Goal: Navigation & Orientation: Find specific page/section

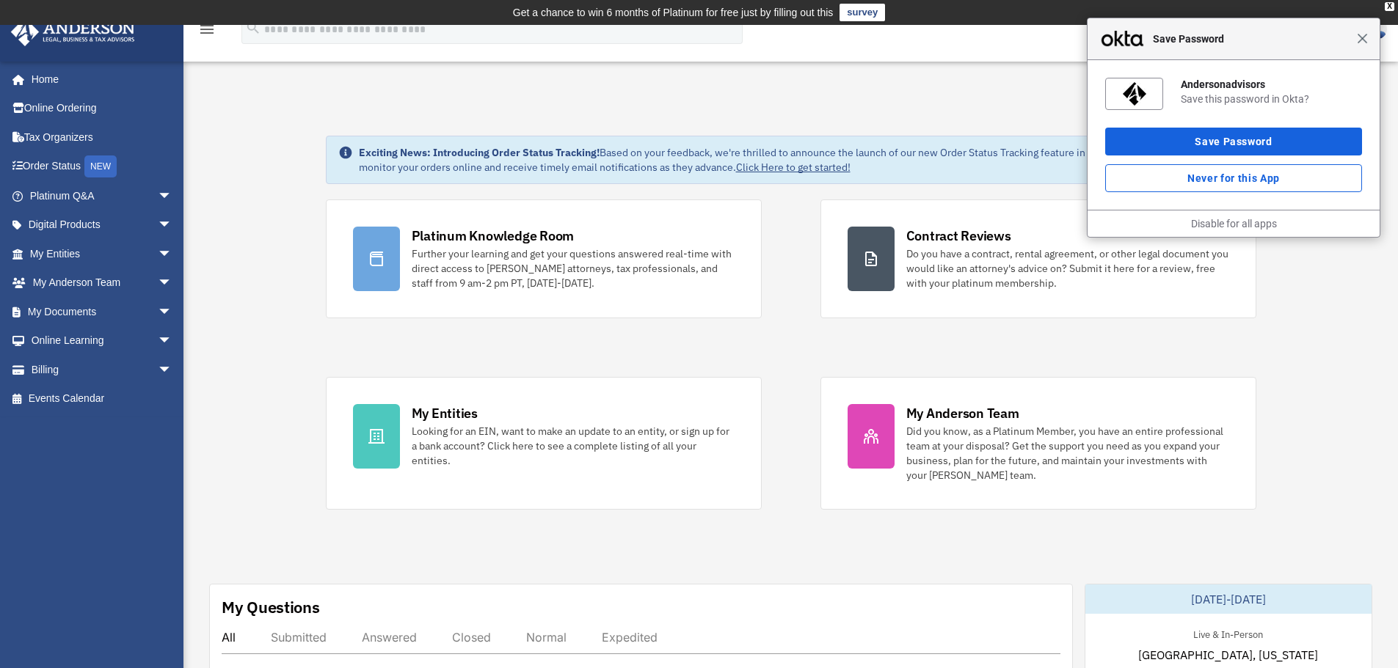
click at [1362, 42] on span "Close" at bounding box center [1362, 38] width 11 height 11
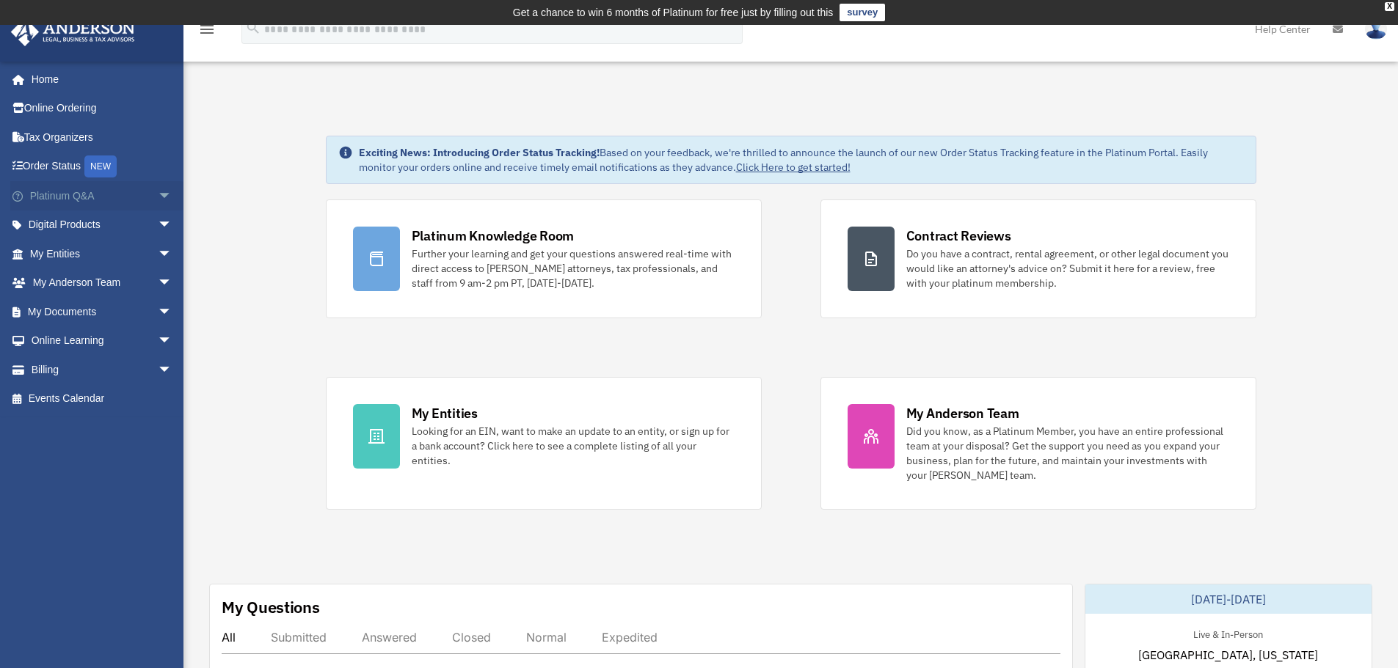
click at [91, 200] on link "Platinum Q&A arrow_drop_down" at bounding box center [102, 195] width 184 height 29
click at [158, 197] on span "arrow_drop_down" at bounding box center [172, 196] width 29 height 30
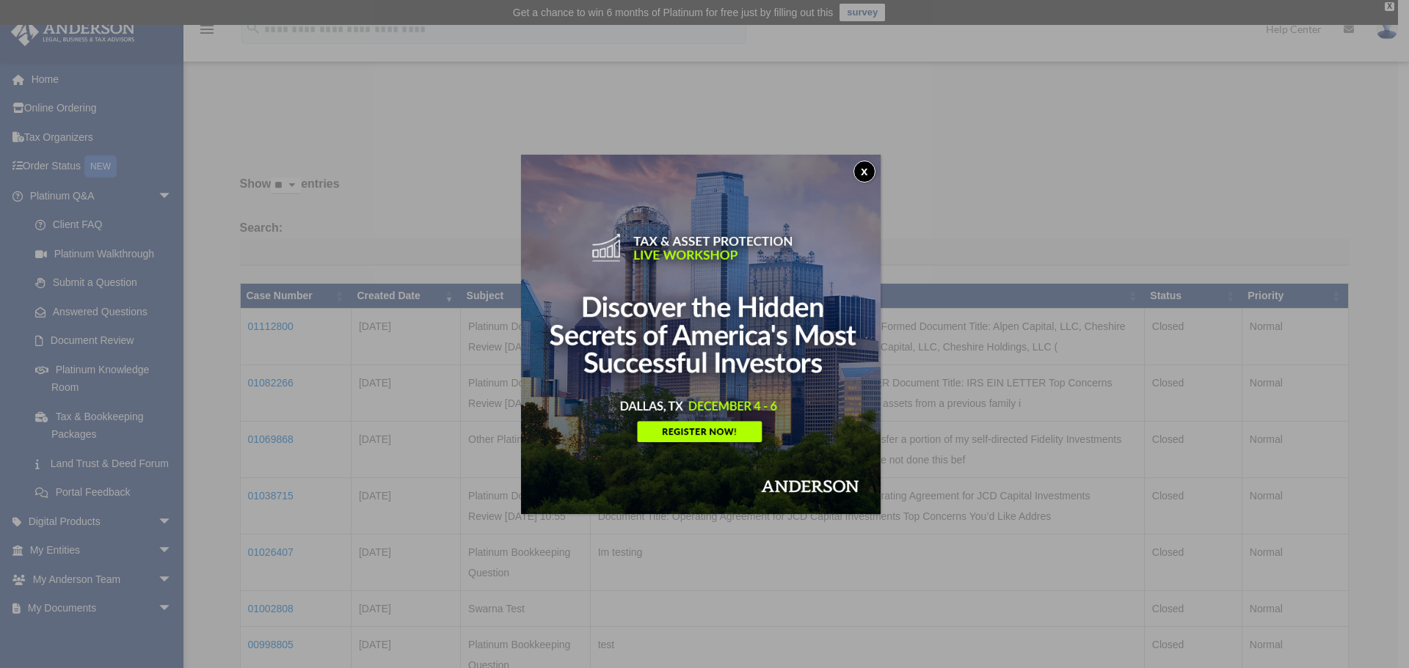
click at [861, 168] on button "x" at bounding box center [864, 172] width 22 height 22
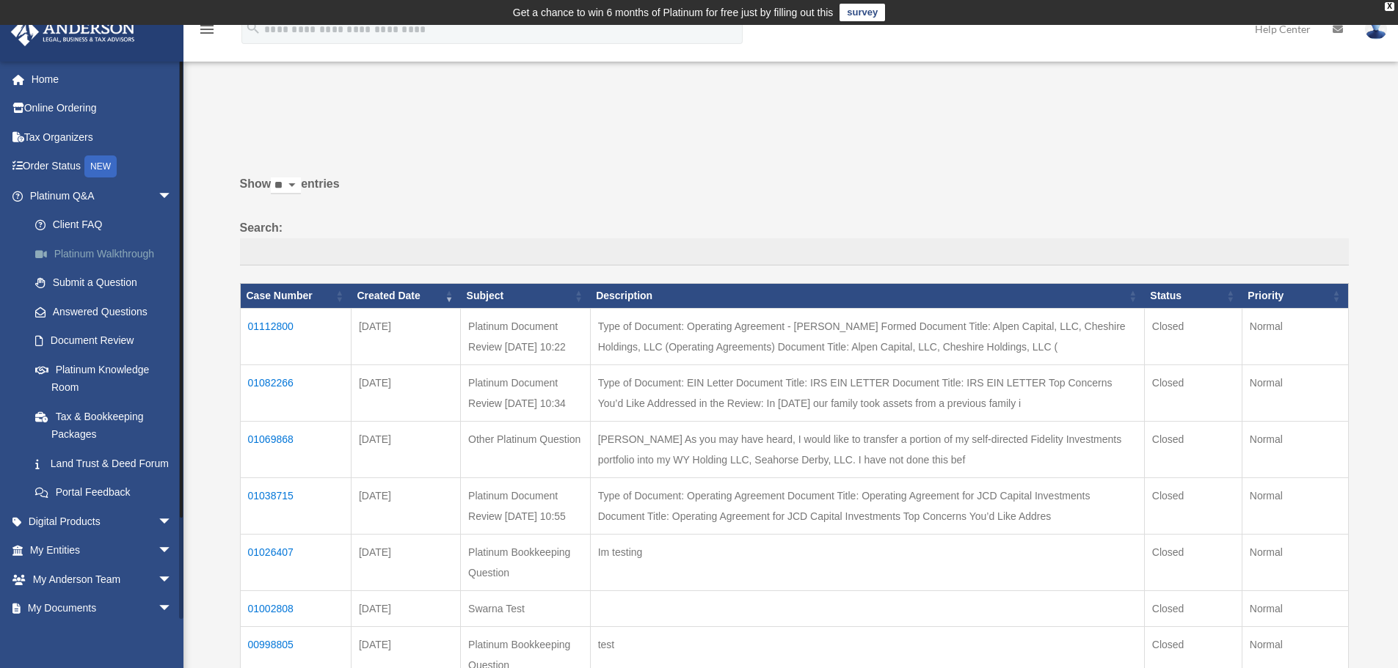
click at [105, 259] on link "Platinum Walkthrough" at bounding box center [108, 253] width 174 height 29
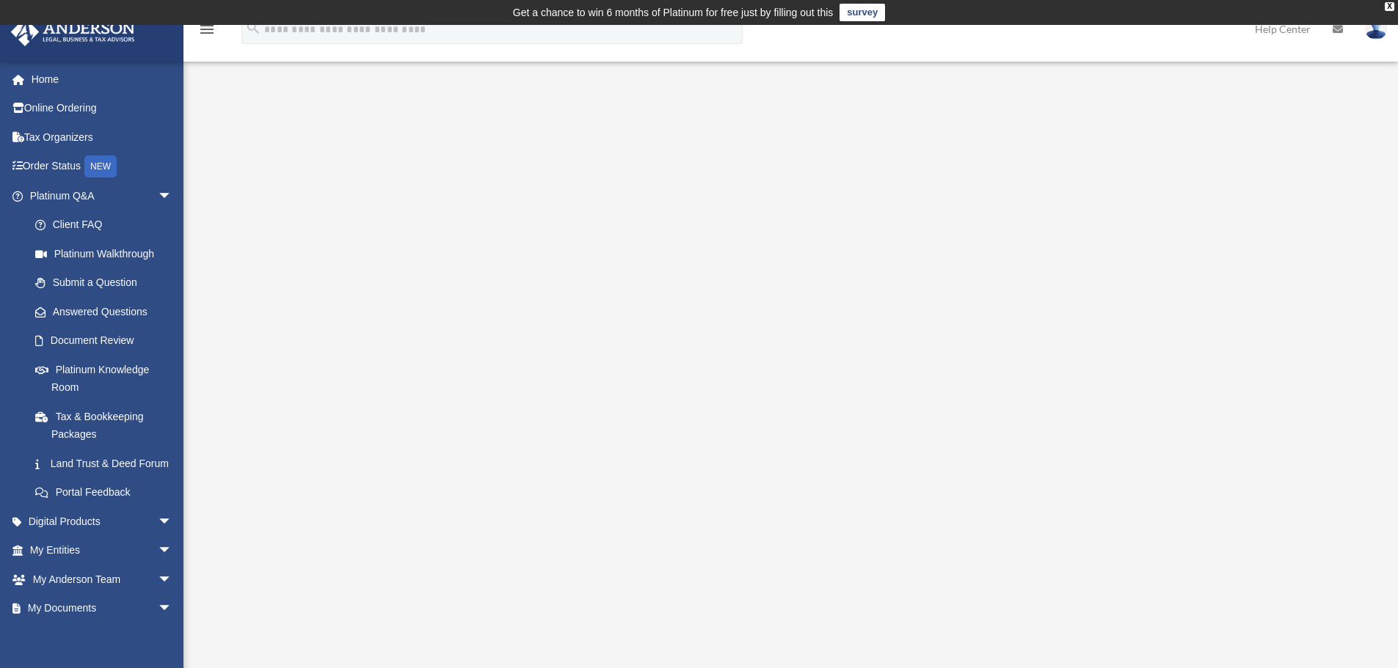
click at [993, 613] on div "<span data-mce-type="bookmark" style="display: inline-block; width: 0px; overfl…" at bounding box center [789, 377] width 1097 height 506
click at [773, 626] on div "<span data-mce-type="bookmark" style="display: inline-block; width: 0px; overfl…" at bounding box center [789, 377] width 1097 height 506
